Goal: Task Accomplishment & Management: Use online tool/utility

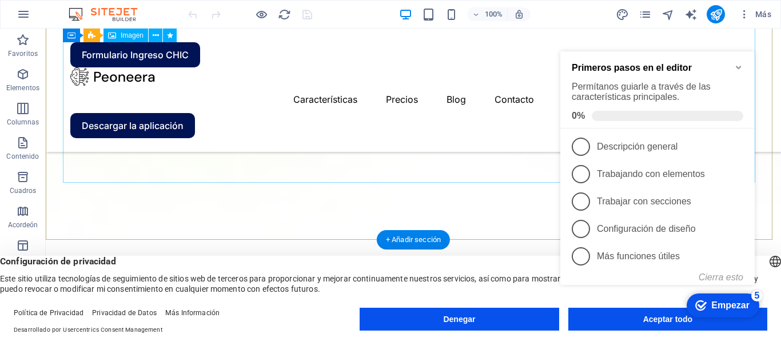
scroll to position [629, 0]
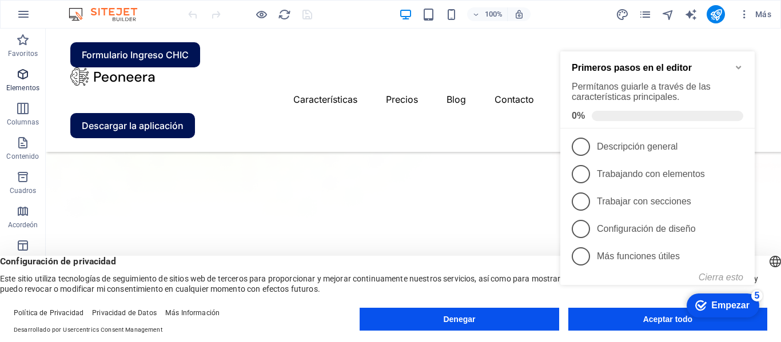
click at [28, 74] on icon "button" at bounding box center [23, 74] width 14 height 14
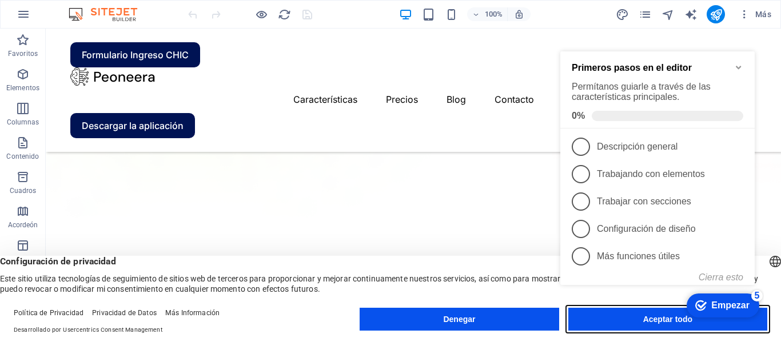
click at [599, 326] on button "Aceptar todo" at bounding box center [667, 319] width 199 height 23
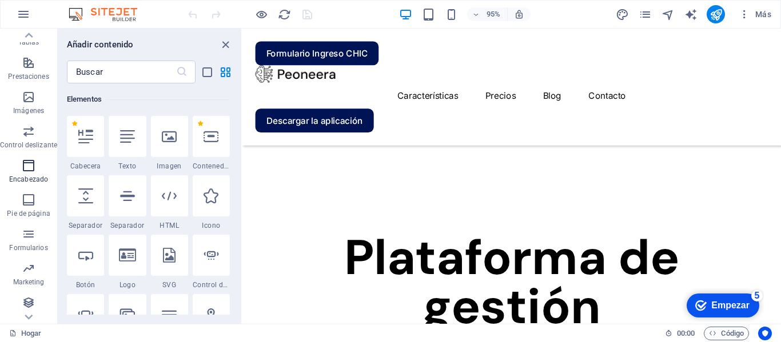
scroll to position [219, 0]
click at [33, 241] on span "Formularios" at bounding box center [28, 239] width 57 height 27
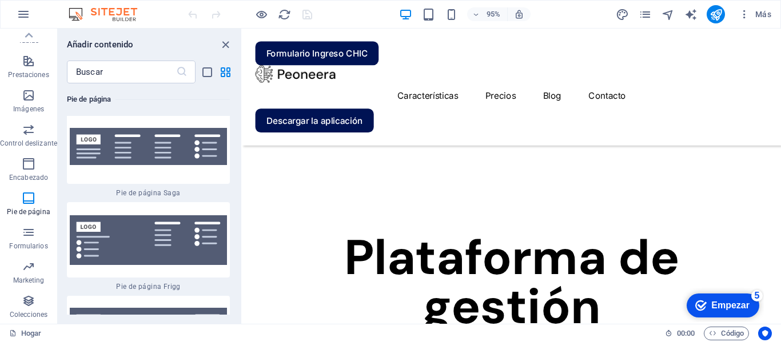
scroll to position [16451, 0]
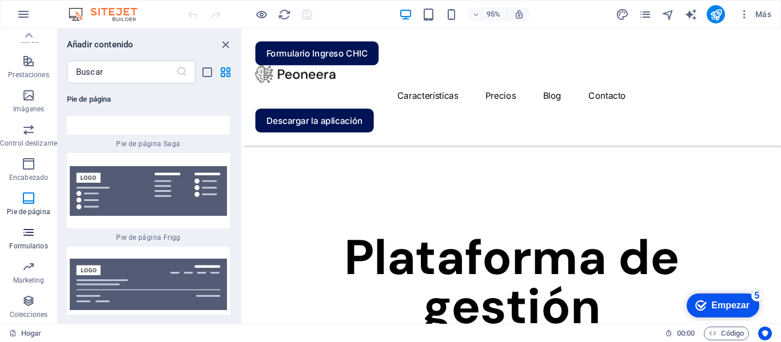
click at [31, 239] on span "Formularios" at bounding box center [28, 239] width 57 height 27
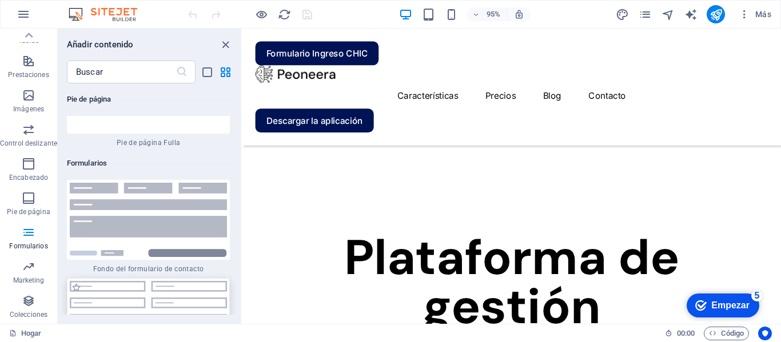
scroll to position [16737, 0]
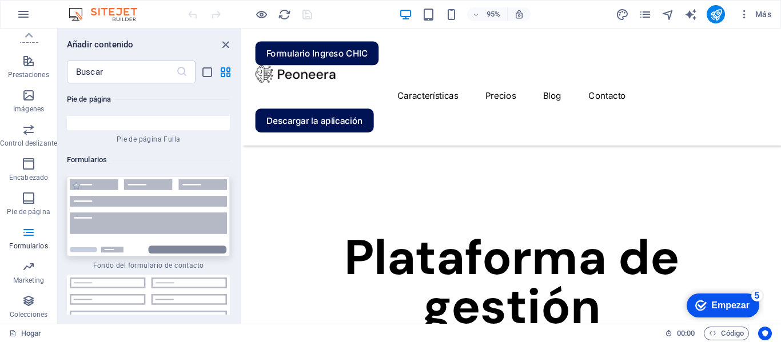
click at [134, 179] on img at bounding box center [148, 216] width 157 height 74
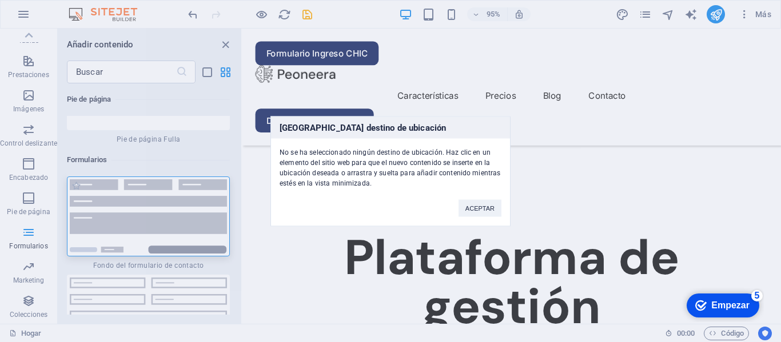
drag, startPoint x: 134, startPoint y: 156, endPoint x: 163, endPoint y: 231, distance: 80.6
click at [134, 156] on div "[GEOGRAPHIC_DATA] destino de ubicación No se ha seleccionado ningún destino de …" at bounding box center [390, 171] width 781 height 342
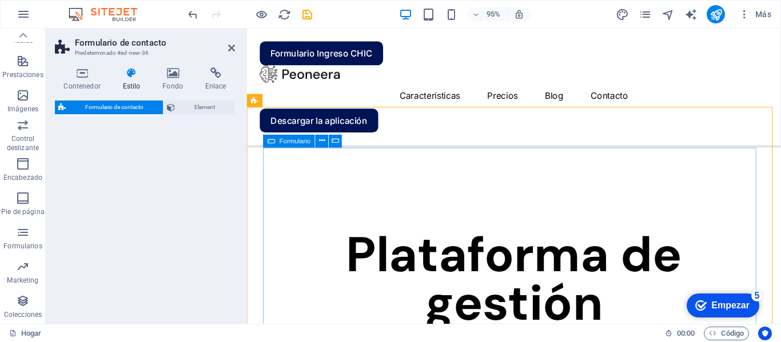
select select "rem"
select select "preset-contact-form-v3-background"
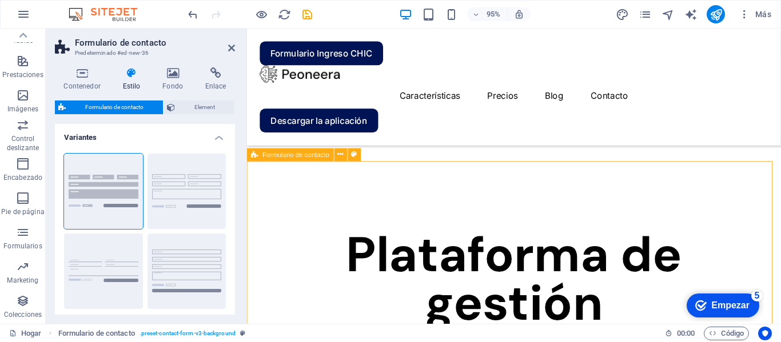
scroll to position [572, 0]
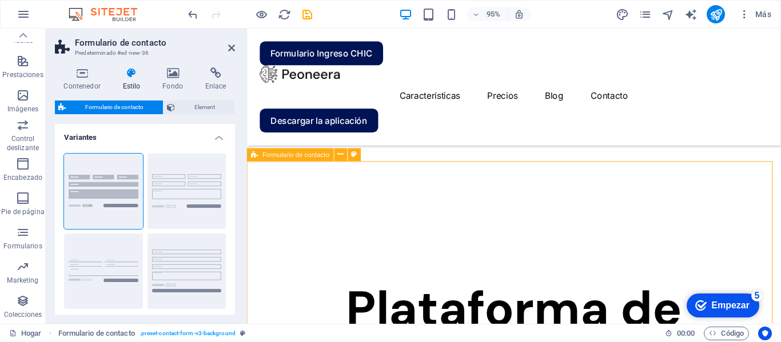
click at [322, 154] on span "Formulario de contacto" at bounding box center [296, 155] width 67 height 6
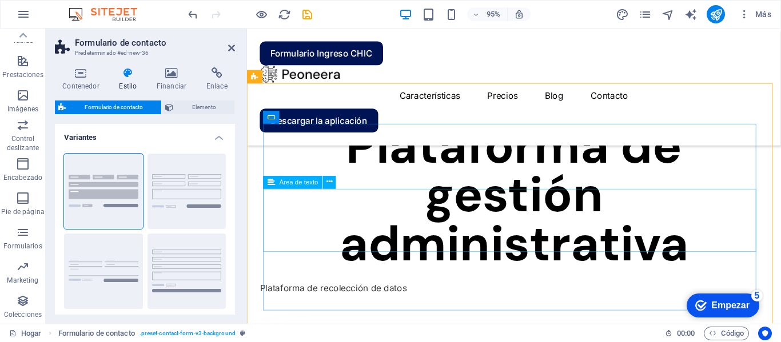
scroll to position [629, 0]
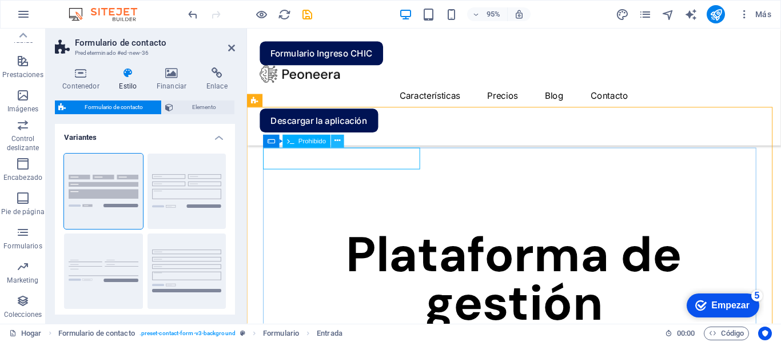
click at [338, 142] on icon at bounding box center [337, 141] width 6 height 11
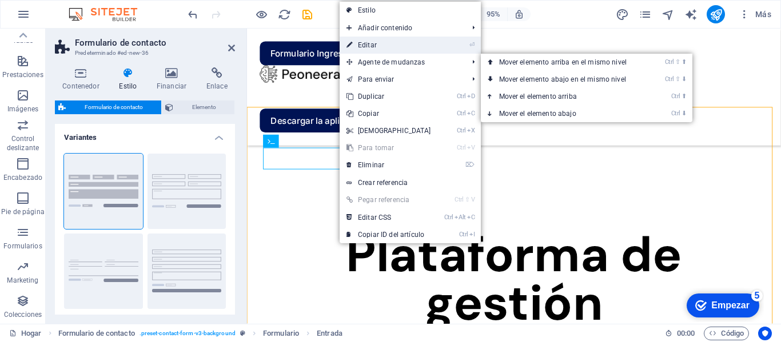
drag, startPoint x: 367, startPoint y: 42, endPoint x: 129, endPoint y: 15, distance: 239.9
click at [367, 42] on font "Editar" at bounding box center [367, 45] width 19 height 8
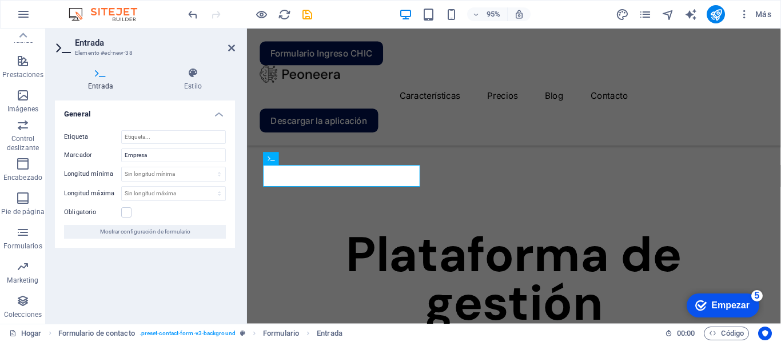
scroll to position [610, 0]
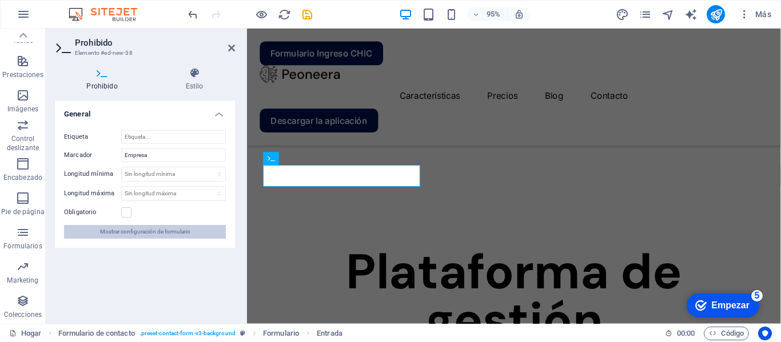
click at [129, 233] on span "Mostrar configuración de formulario" at bounding box center [145, 232] width 90 height 14
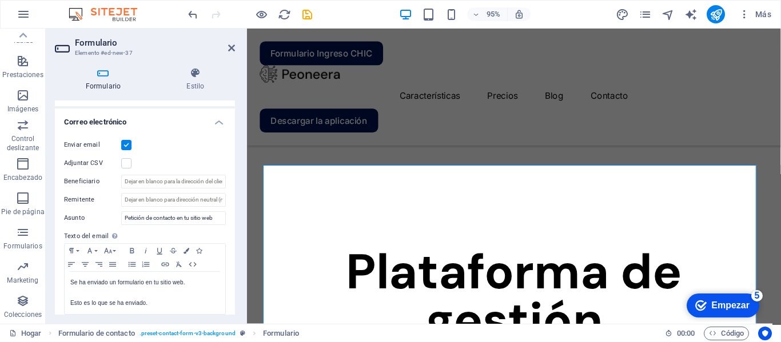
scroll to position [286, 0]
click at [193, 74] on icon at bounding box center [195, 72] width 79 height 11
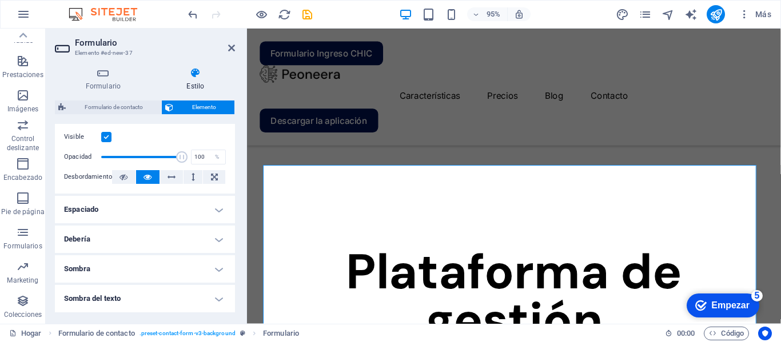
scroll to position [0, 0]
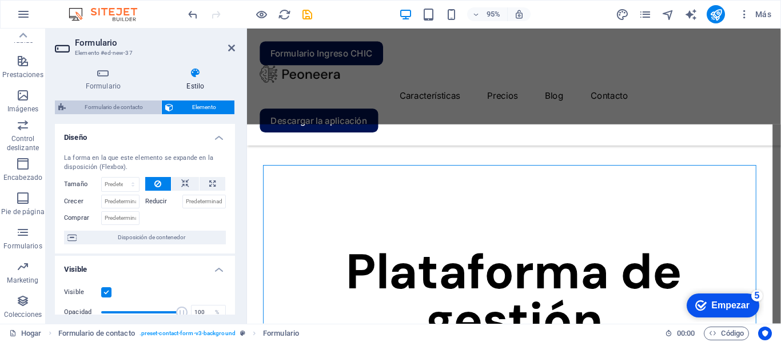
click at [119, 104] on font "Formulario de contacto" at bounding box center [114, 107] width 58 height 6
select select "rem"
select select "preset-contact-form-v3-background"
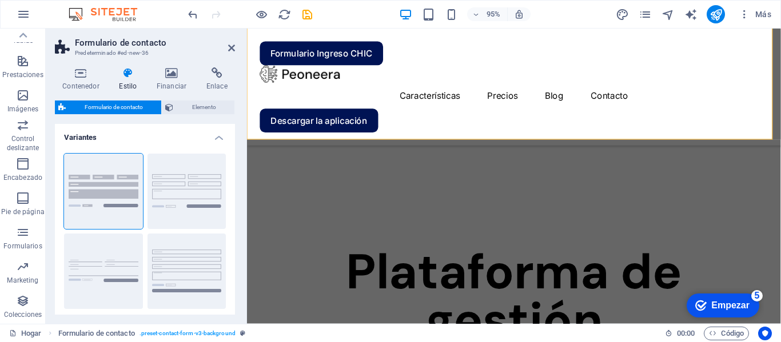
scroll to position [877, 0]
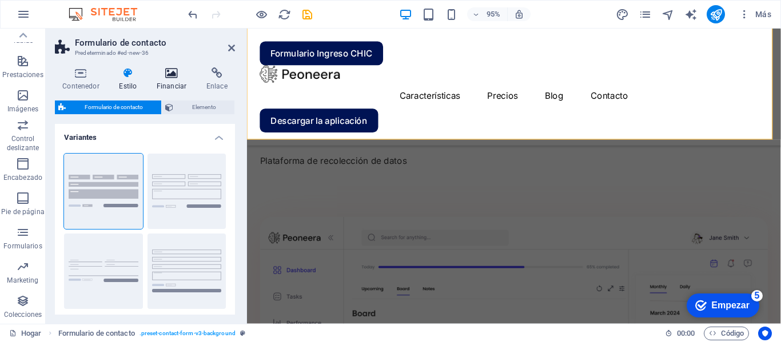
click at [170, 75] on icon at bounding box center [171, 72] width 45 height 11
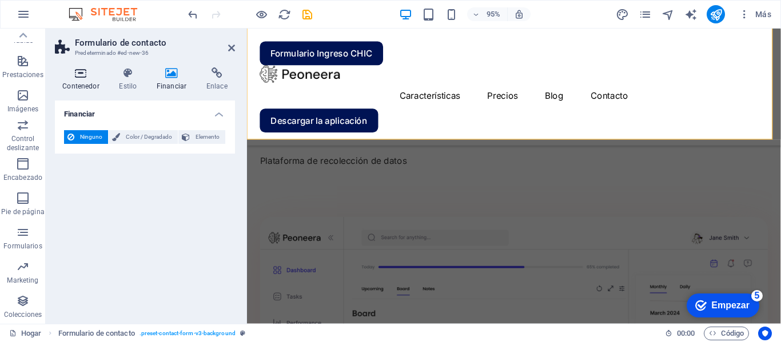
click at [90, 70] on icon at bounding box center [81, 72] width 52 height 11
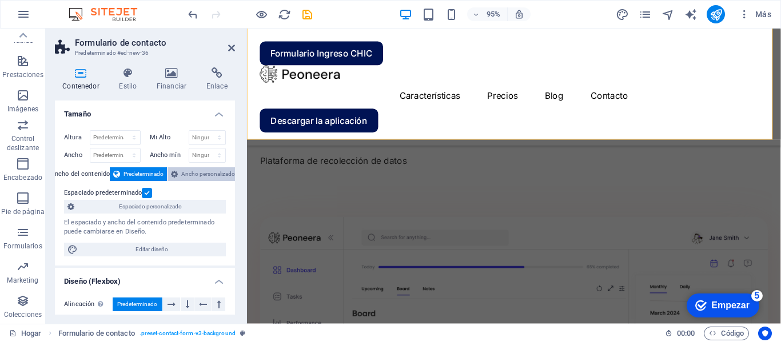
click at [208, 175] on span "Ancho personalizado" at bounding box center [208, 174] width 54 height 14
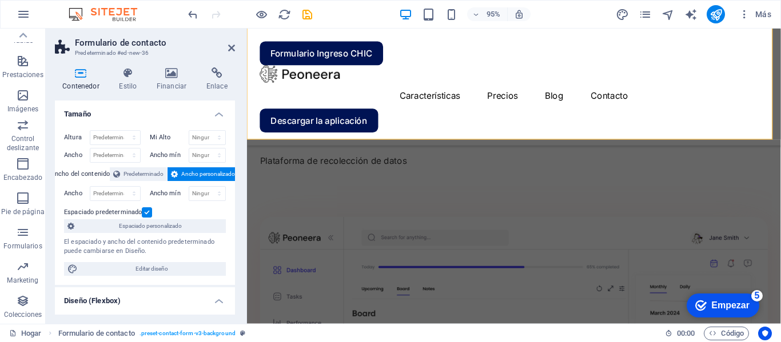
click at [198, 173] on span "Ancho personalizado" at bounding box center [208, 174] width 54 height 14
click at [185, 226] on span "Espaciado personalizado" at bounding box center [150, 226] width 145 height 14
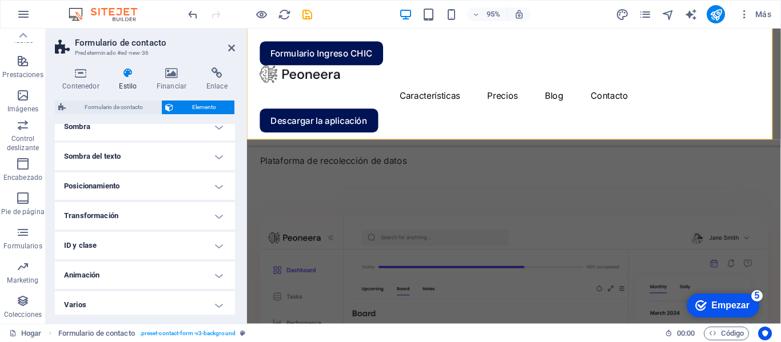
scroll to position [150, 0]
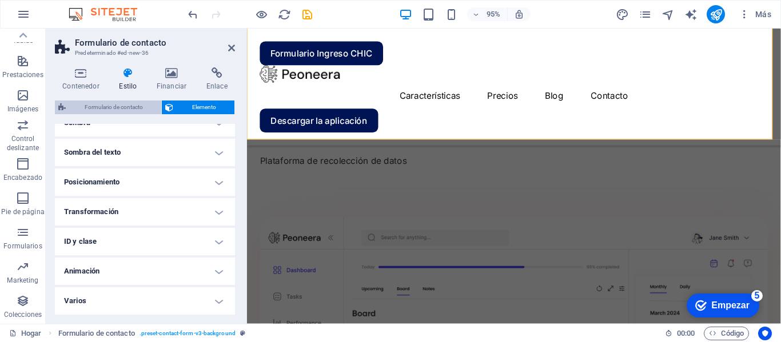
click at [129, 107] on font "Formulario de contacto" at bounding box center [114, 107] width 58 height 6
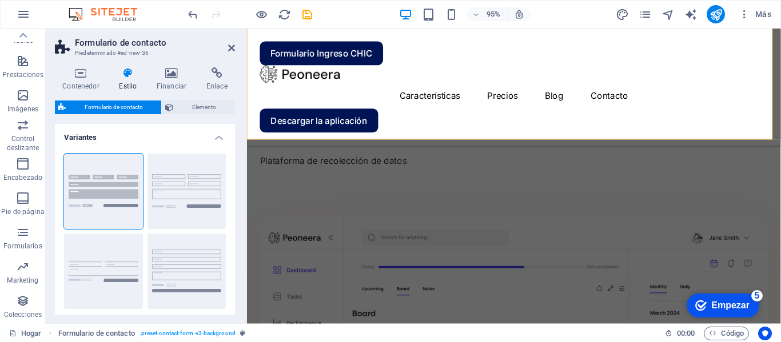
click at [127, 107] on font "Formulario de contacto" at bounding box center [114, 107] width 58 height 6
click at [79, 78] on icon at bounding box center [81, 72] width 52 height 11
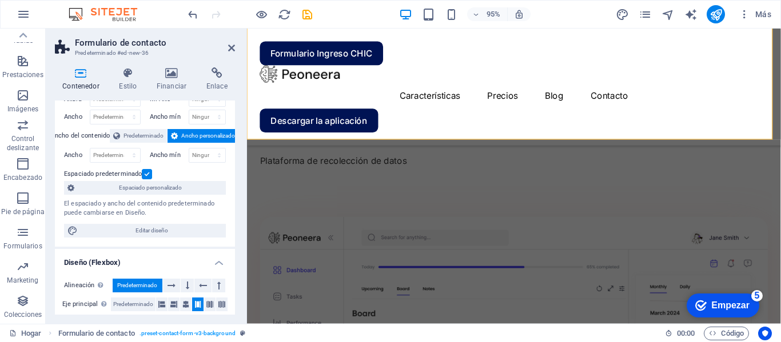
scroll to position [57, 0]
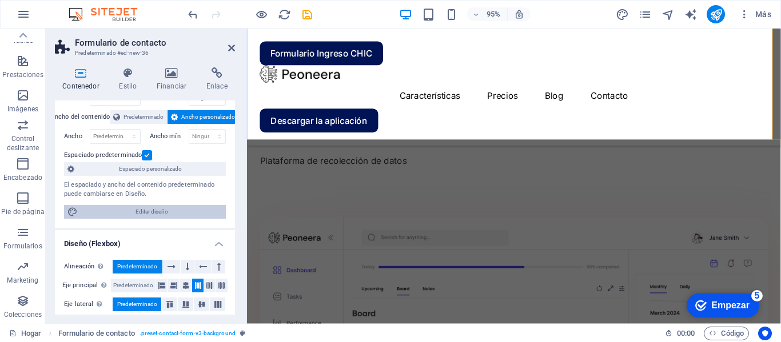
click at [119, 210] on span "Editar diseño" at bounding box center [151, 212] width 141 height 14
select select "rem"
